Goal: Navigation & Orientation: Find specific page/section

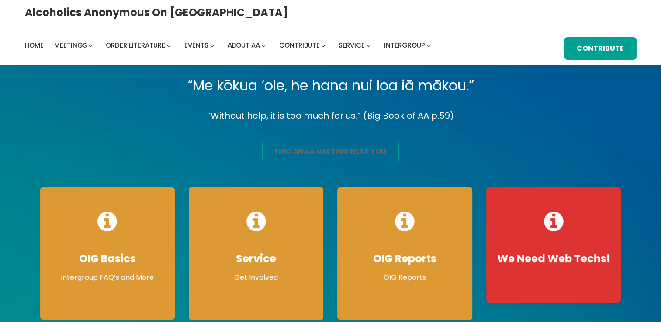
click at [305, 155] on link "find an aa meeting near you" at bounding box center [330, 151] width 137 height 23
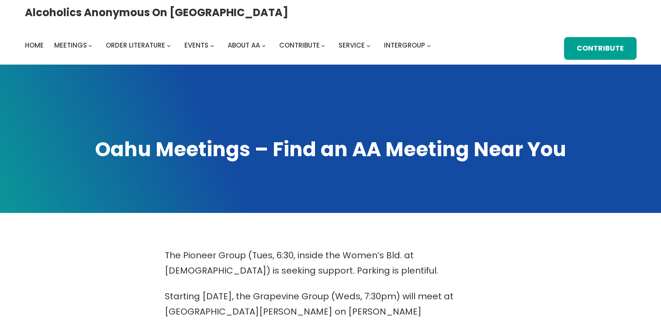
scroll to position [282, 0]
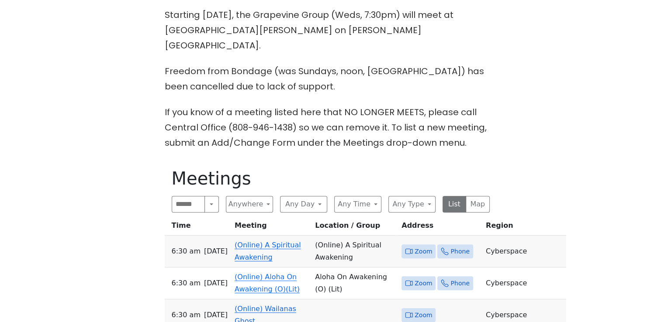
click at [414, 246] on span "Zoom" at bounding box center [422, 251] width 17 height 11
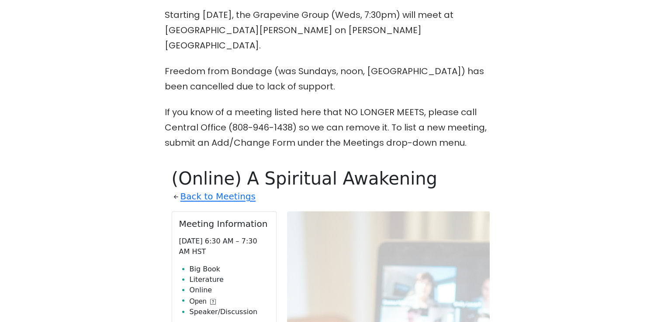
scroll to position [428, 0]
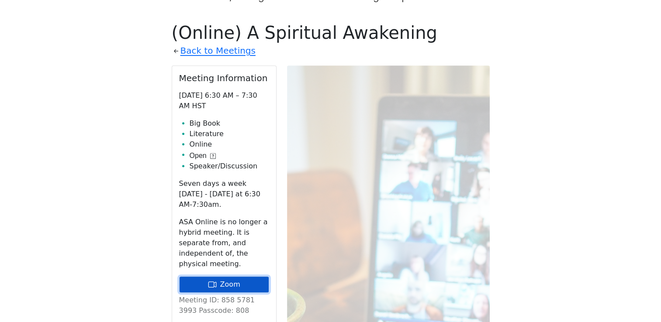
click at [244, 276] on link "Zoom" at bounding box center [224, 284] width 90 height 17
